Goal: Task Accomplishment & Management: Use online tool/utility

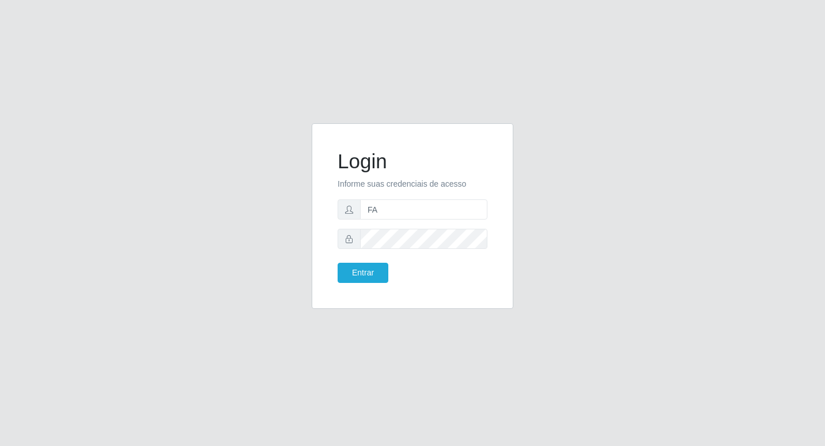
type input "F"
type input "fabianabemais@b6"
click at [338, 263] on button "Entrar" at bounding box center [363, 273] width 51 height 20
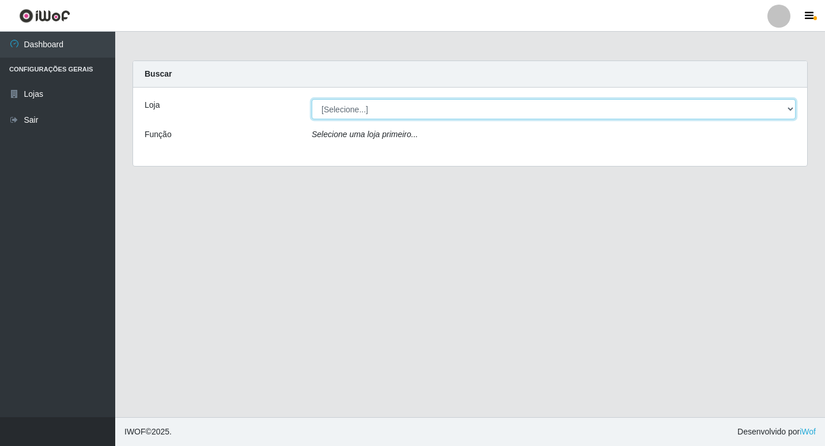
click at [483, 111] on select "[Selecione...] Bemais Supermercados - B6 Colibris" at bounding box center [554, 109] width 484 height 20
select select "406"
click at [312, 99] on select "[Selecione...] Bemais Supermercados - B6 Colibris" at bounding box center [554, 109] width 484 height 20
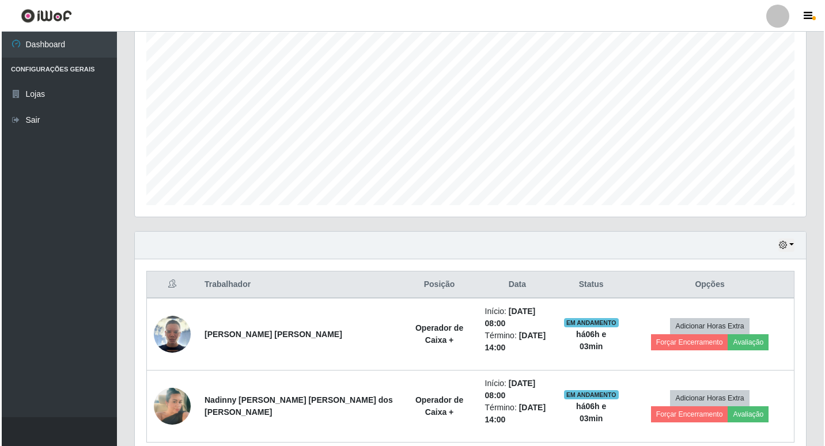
scroll to position [234, 0]
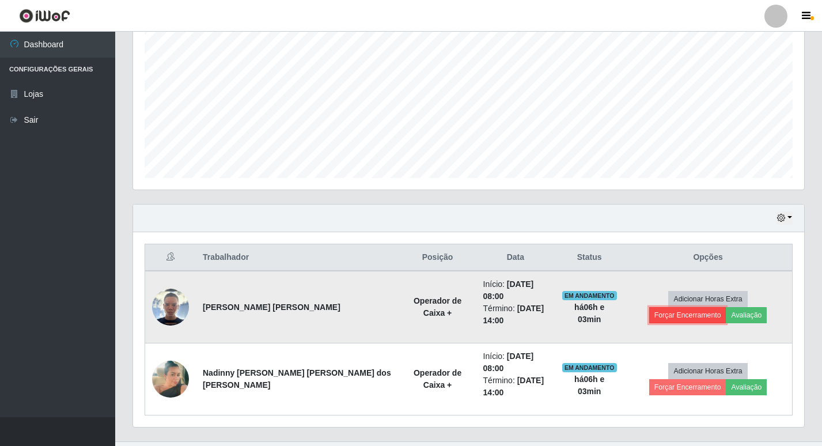
click at [727, 307] on button "Forçar Encerramento" at bounding box center [688, 315] width 77 height 16
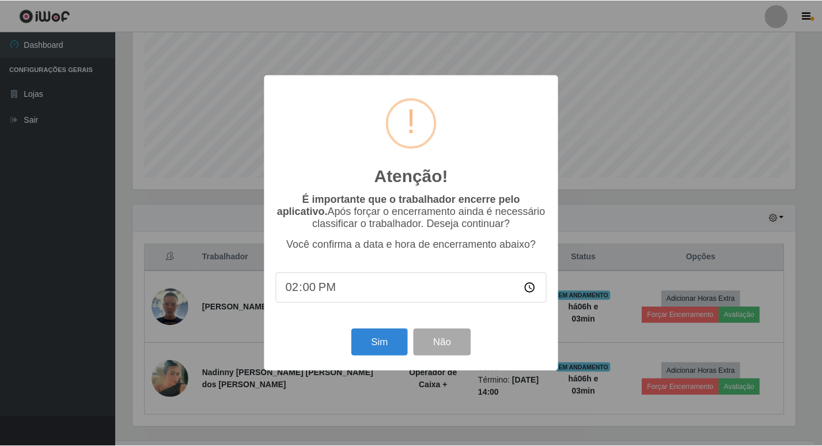
scroll to position [239, 666]
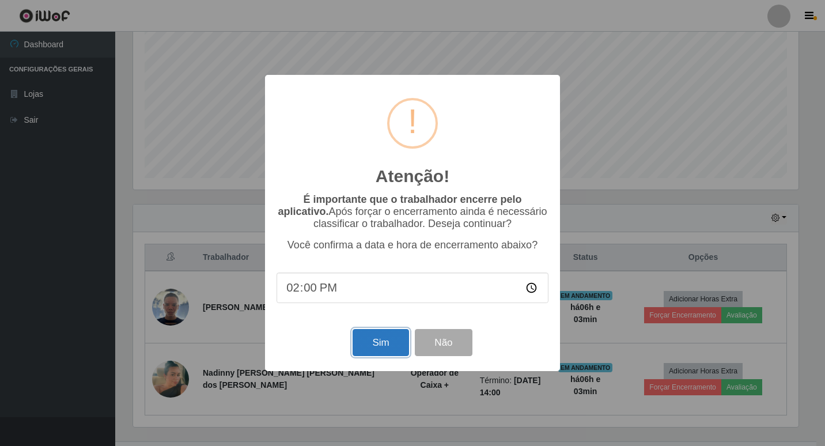
click at [373, 345] on button "Sim" at bounding box center [381, 342] width 56 height 27
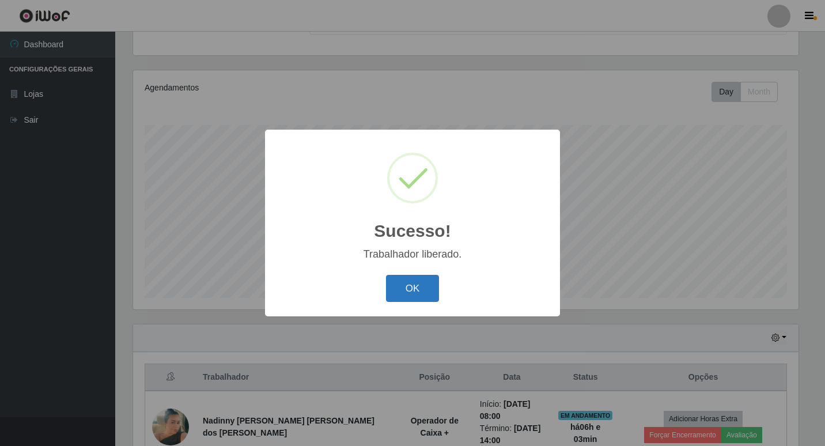
drag, startPoint x: 431, startPoint y: 282, endPoint x: 465, endPoint y: 286, distance: 34.9
click at [430, 282] on button "OK" at bounding box center [413, 288] width 54 height 27
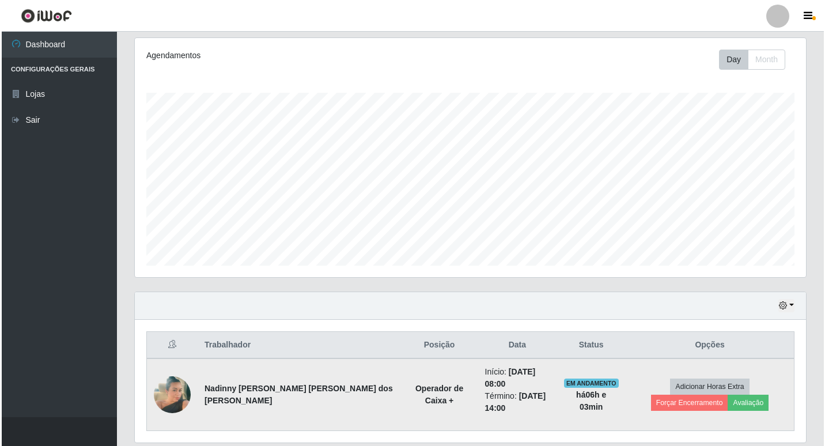
scroll to position [174, 0]
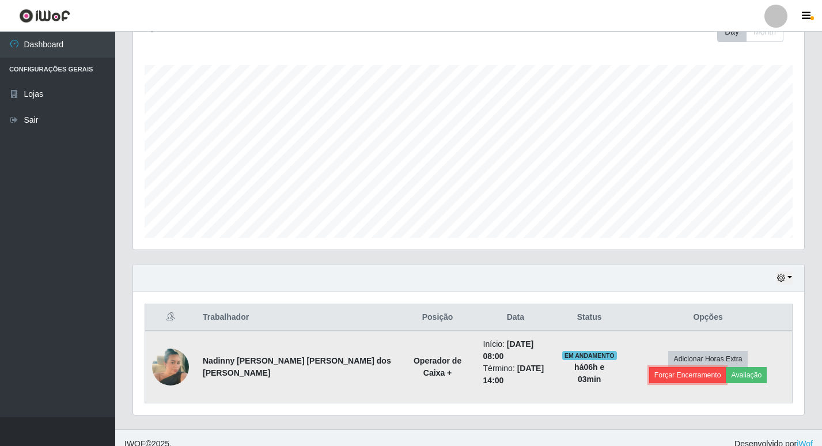
click at [727, 367] on button "Forçar Encerramento" at bounding box center [688, 375] width 77 height 16
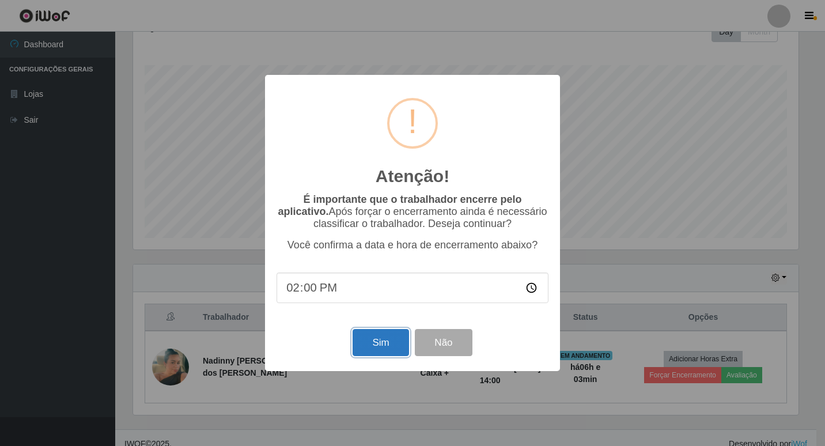
click at [363, 339] on button "Sim" at bounding box center [381, 342] width 56 height 27
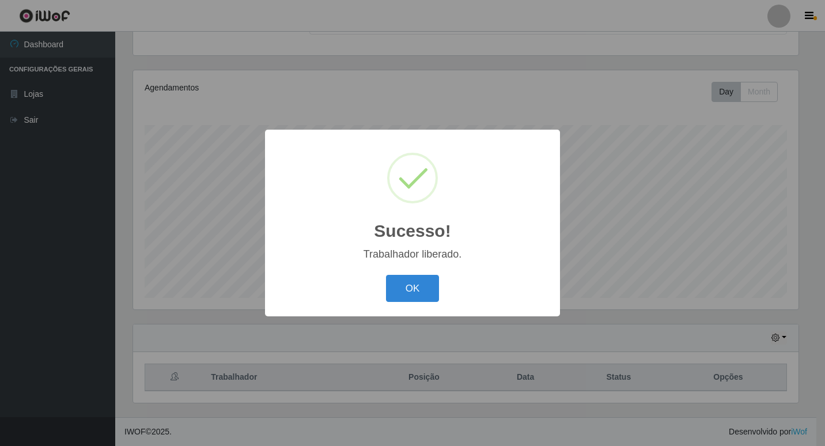
click at [386, 275] on button "OK" at bounding box center [413, 288] width 54 height 27
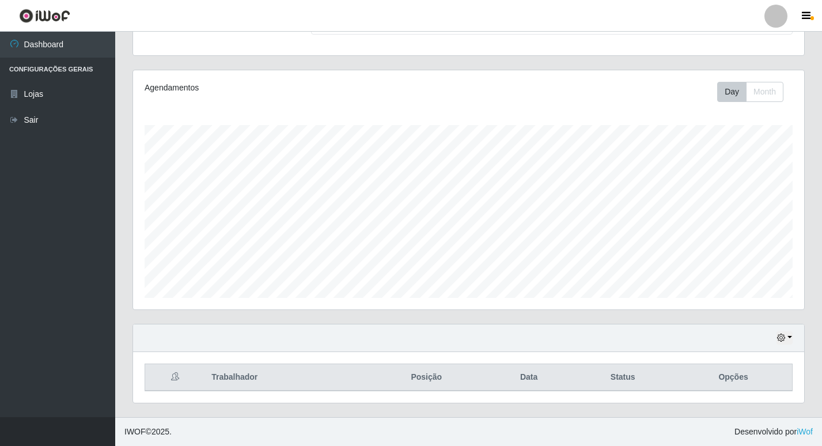
scroll to position [239, 671]
